Goal: Information Seeking & Learning: Learn about a topic

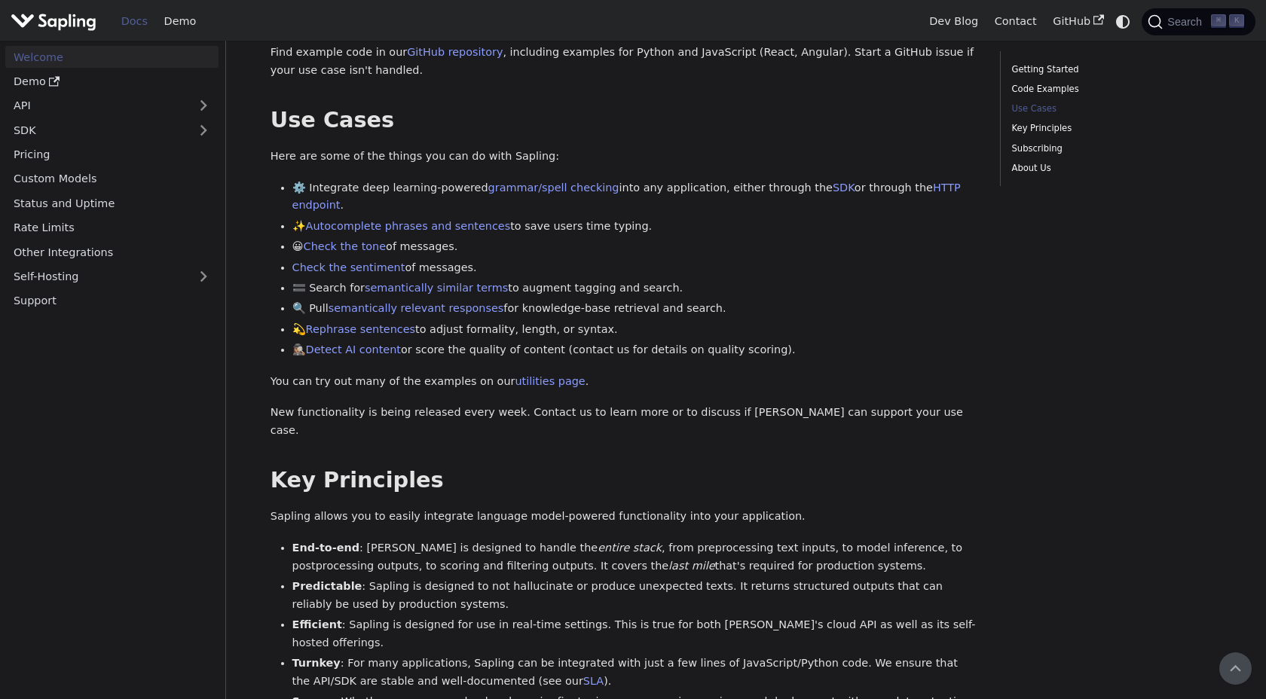
scroll to position [507, 0]
